Goal: Find contact information: Find contact information

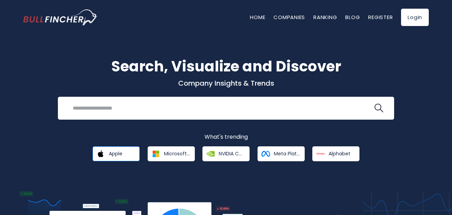
click at [112, 153] on span "Apple" at bounding box center [116, 154] width 14 height 6
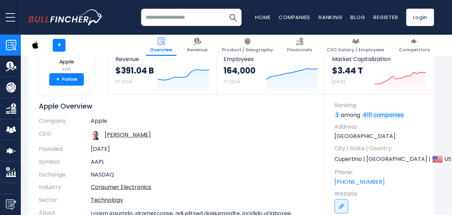
scroll to position [83, 0]
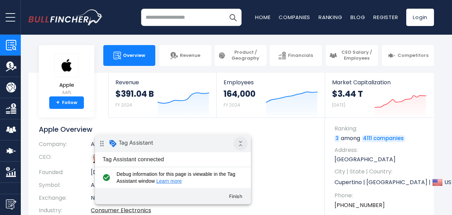
click at [237, 145] on icon "collapse_all" at bounding box center [241, 144] width 14 height 14
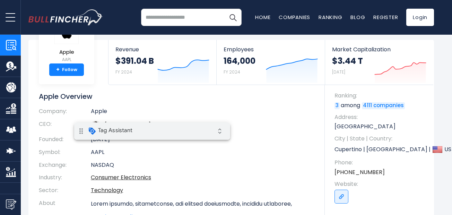
scroll to position [83, 0]
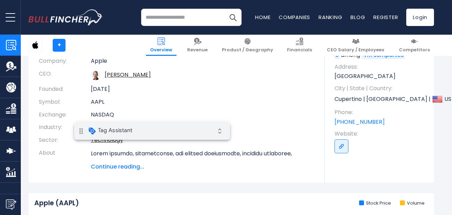
click at [363, 124] on link "[PHONE_NUMBER]" at bounding box center [360, 122] width 50 height 8
